Goal: Task Accomplishment & Management: Manage account settings

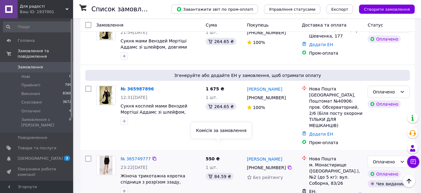
scroll to position [194, 0]
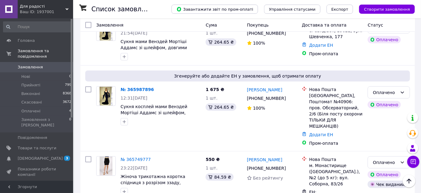
drag, startPoint x: 131, startPoint y: 73, endPoint x: 137, endPoint y: 73, distance: 6.1
click at [131, 87] on link "№ 365987896" at bounding box center [137, 89] width 33 height 5
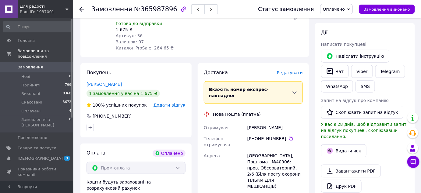
scroll to position [138, 0]
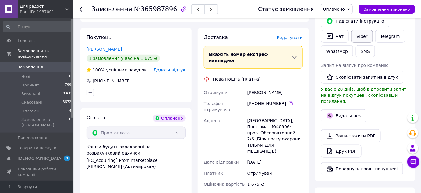
click at [357, 34] on link "Viber" at bounding box center [361, 36] width 21 height 13
click at [362, 37] on link "Viber" at bounding box center [361, 36] width 21 height 13
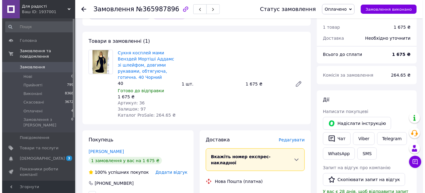
scroll to position [111, 0]
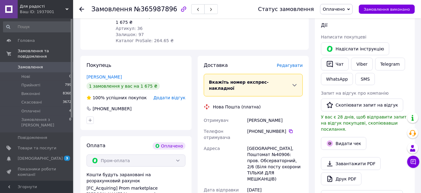
drag, startPoint x: 284, startPoint y: 113, endPoint x: 248, endPoint y: 111, distance: 36.3
click at [248, 115] on div "[PERSON_NAME]" at bounding box center [275, 120] width 58 height 11
copy div "[PERSON_NAME]"
click at [289, 129] on icon at bounding box center [291, 131] width 5 height 5
drag, startPoint x: 247, startPoint y: 140, endPoint x: 300, endPoint y: 144, distance: 52.8
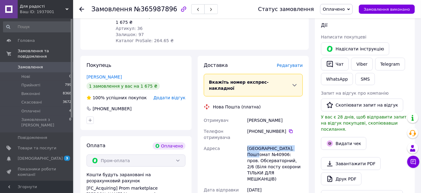
click at [300, 144] on div "[GEOGRAPHIC_DATA], Поштомат №40906: пров. Обсерваторний, 2/6 (Біля посту охорон…" at bounding box center [275, 163] width 58 height 41
copy div "[GEOGRAPHIC_DATA], Поштомат №40906:"
click at [289, 64] on span "Редагувати" at bounding box center [290, 65] width 26 height 5
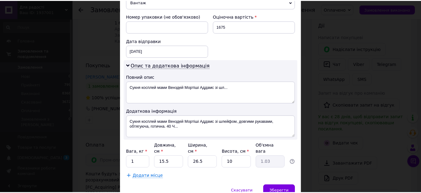
scroll to position [284, 0]
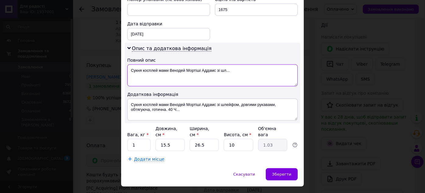
click at [246, 69] on textarea "Сукня косплей мами Венздей Мортіші Аддамс зі шл..." at bounding box center [212, 75] width 171 height 22
paste textarea "36 чорний 38"
type textarea "36 чорний 38"
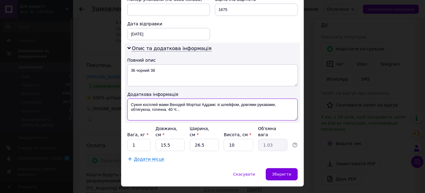
click at [231, 111] on textarea "Сукня косплей мами Венздей Мортіші Аддамс зі шлейфом, довгими рукавами, обтягую…" at bounding box center [212, 109] width 171 height 22
paste textarea "36 чорний 38"
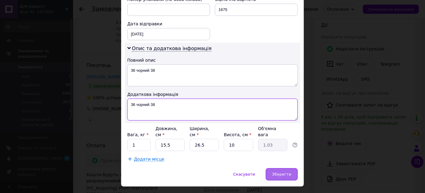
type textarea "36 чорний 38"
click at [288, 172] on span "Зберегти" at bounding box center [281, 174] width 19 height 5
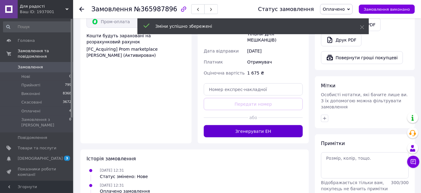
click at [271, 125] on button "Згенерувати ЕН" at bounding box center [253, 131] width 99 height 12
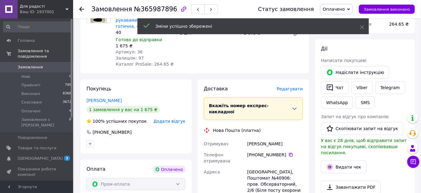
scroll to position [83, 0]
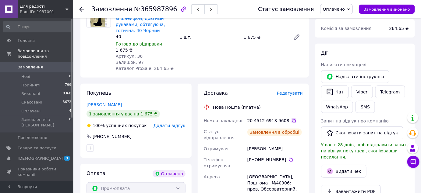
click at [292, 120] on icon at bounding box center [294, 121] width 4 height 4
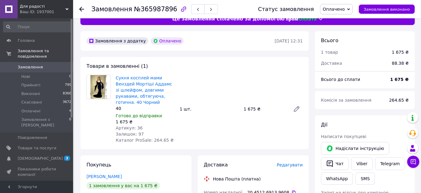
scroll to position [0, 0]
